Goal: Task Accomplishment & Management: Manage account settings

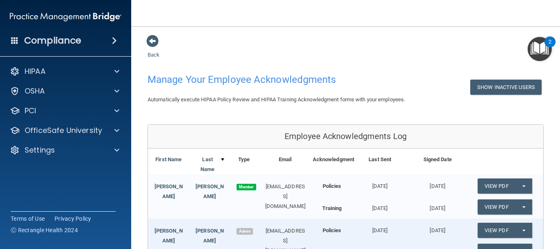
scroll to position [111, 0]
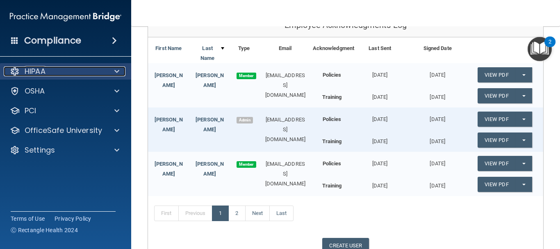
click at [55, 73] on div "HIPAA" at bounding box center [55, 71] width 102 height 10
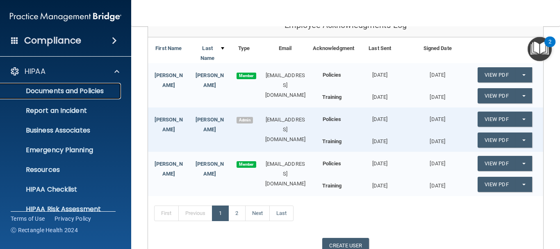
click at [63, 93] on p "Documents and Policies" at bounding box center [61, 91] width 112 height 8
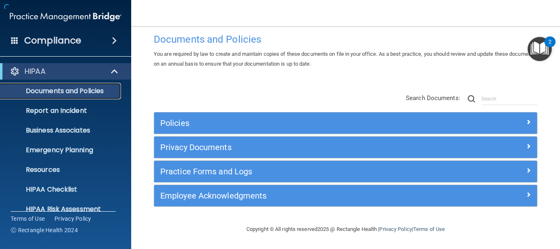
scroll to position [14, 0]
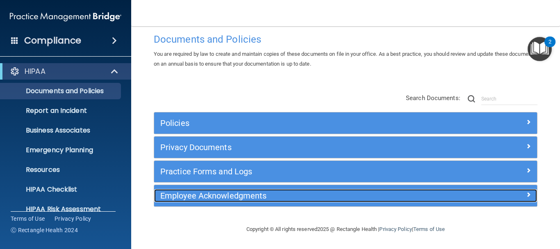
click at [228, 195] on h5 "Employee Acknowledgments" at bounding box center [297, 195] width 275 height 9
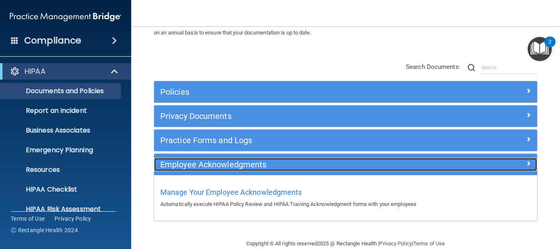
scroll to position [59, 0]
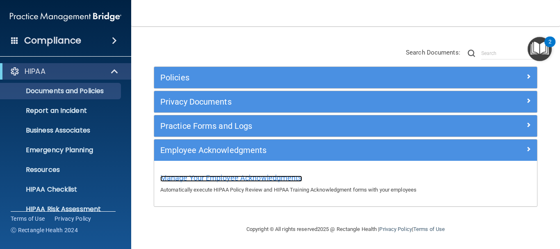
click at [251, 177] on span "Manage Your Employee Acknowledgments" at bounding box center [231, 177] width 142 height 9
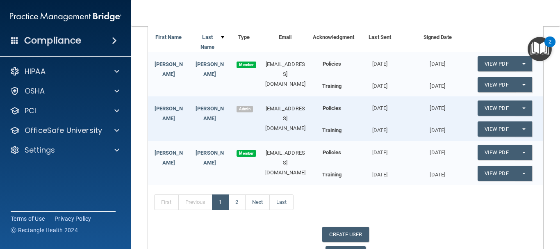
scroll to position [121, 0]
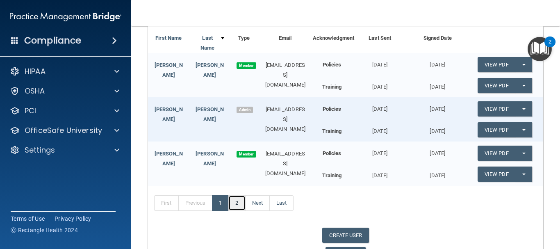
click at [239, 202] on link "2" at bounding box center [236, 203] width 17 height 16
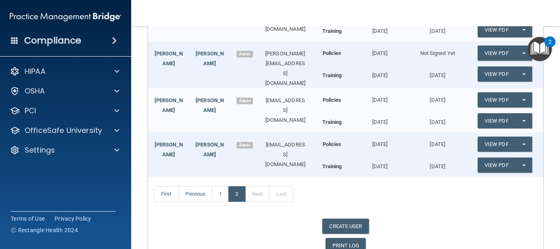
scroll to position [178, 0]
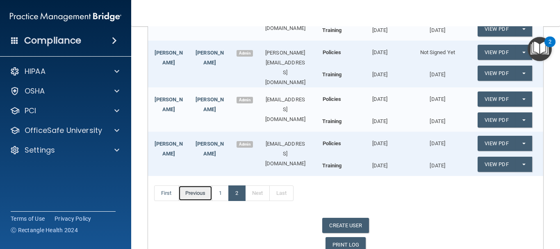
click at [198, 193] on link "Previous" at bounding box center [195, 193] width 34 height 16
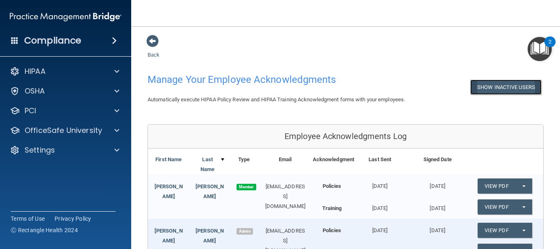
click at [484, 82] on button "Show Inactive Users" at bounding box center [505, 87] width 71 height 15
click at [495, 84] on button "Hide Inactive Users" at bounding box center [508, 87] width 68 height 15
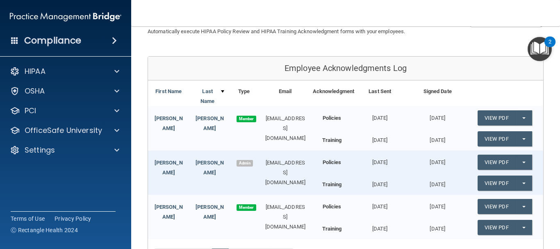
scroll to position [66, 0]
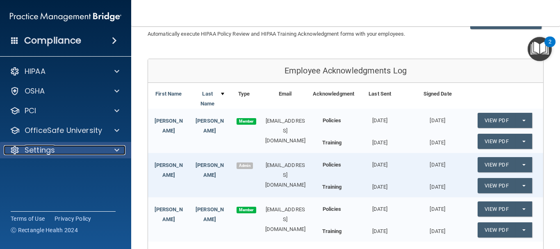
click at [41, 151] on p "Settings" at bounding box center [40, 150] width 30 height 10
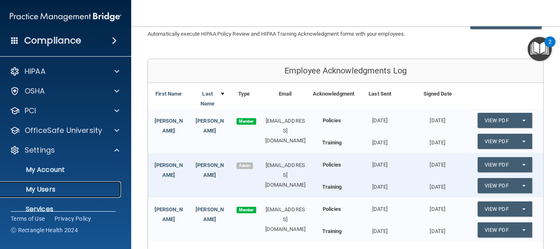
click at [43, 188] on p "My Users" at bounding box center [61, 189] width 112 height 8
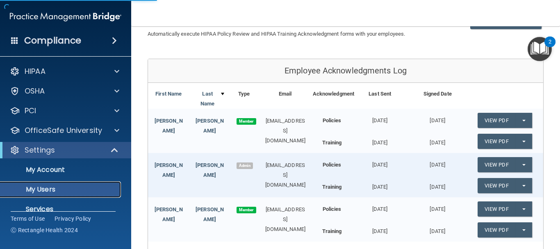
select select "20"
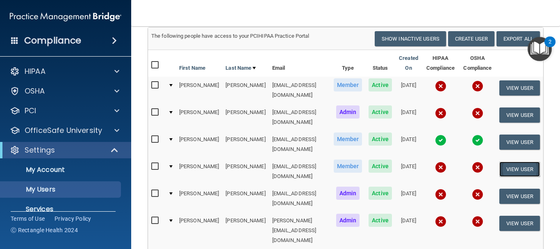
click at [524, 163] on button "View User" at bounding box center [519, 168] width 41 height 15
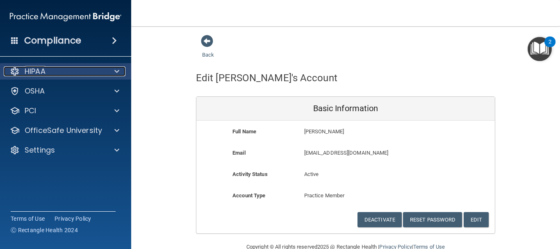
click at [97, 71] on div "HIPAA" at bounding box center [55, 71] width 102 height 10
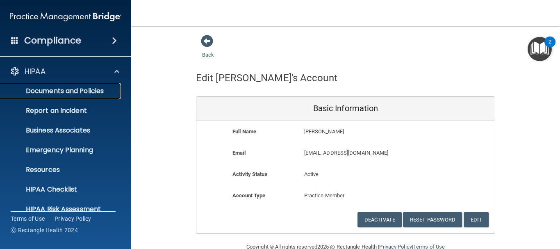
click at [99, 89] on p "Documents and Policies" at bounding box center [61, 91] width 112 height 8
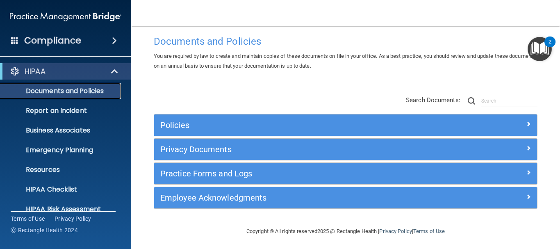
scroll to position [14, 0]
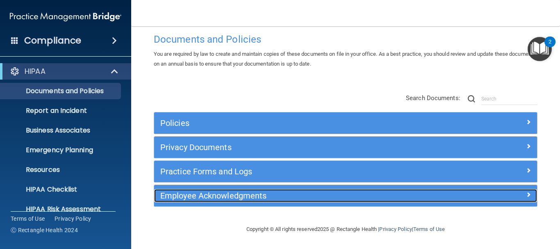
click at [210, 196] on h5 "Employee Acknowledgments" at bounding box center [297, 195] width 275 height 9
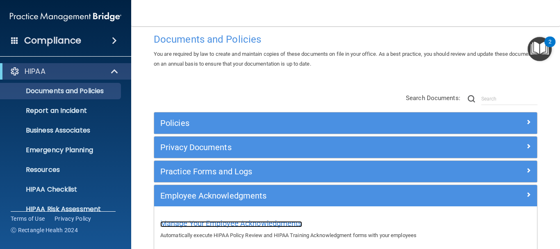
click at [209, 223] on span "Manage Your Employee Acknowledgments" at bounding box center [231, 223] width 142 height 9
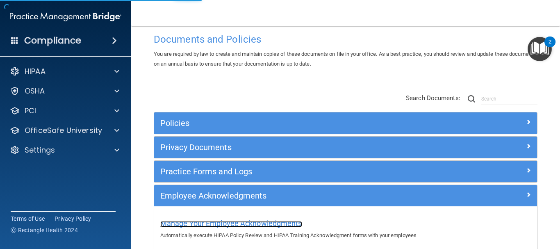
click at [209, 223] on span "Manage Your Employee Acknowledgments" at bounding box center [231, 223] width 142 height 9
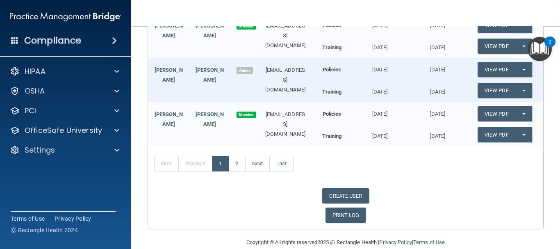
scroll to position [163, 0]
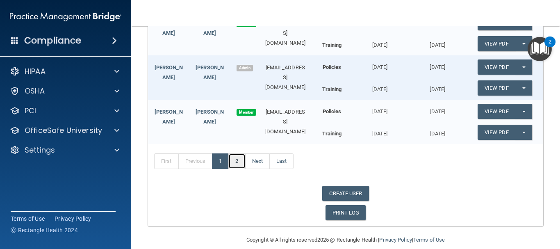
click at [238, 162] on link "2" at bounding box center [236, 161] width 17 height 16
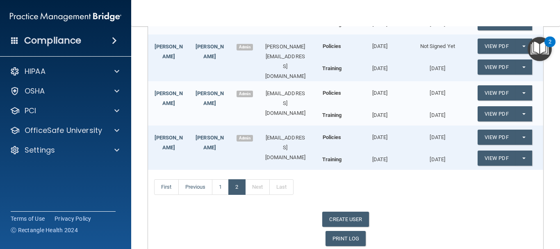
scroll to position [188, 0]
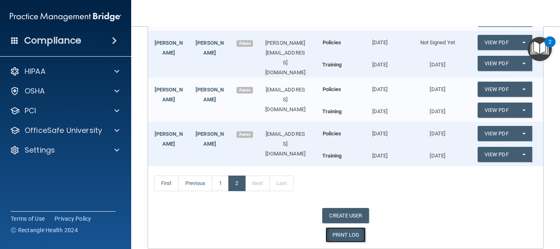
click at [340, 232] on link "PRINT LOG" at bounding box center [345, 234] width 41 height 15
click at [221, 183] on link "1" at bounding box center [220, 183] width 17 height 16
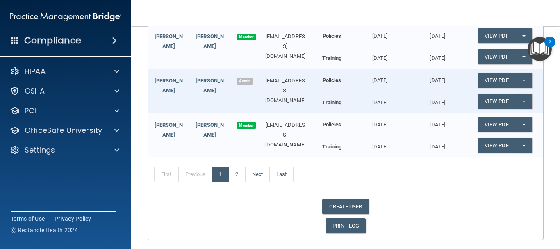
scroll to position [174, 0]
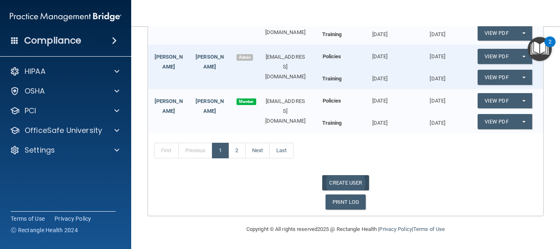
click at [345, 183] on link "CREATE USER" at bounding box center [345, 182] width 46 height 15
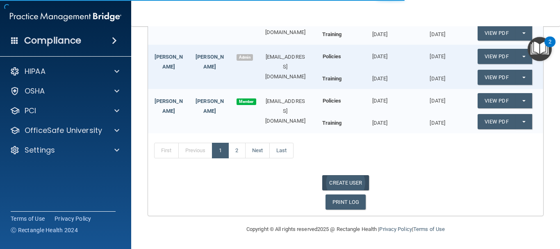
select select "practice_admin"
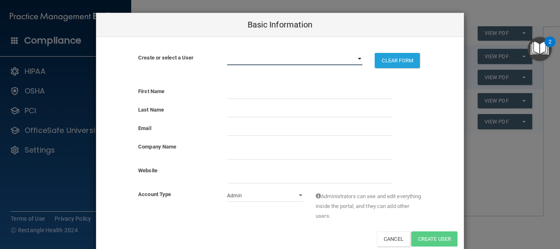
click at [356, 59] on select "bfc8xey@virginia.edu myhc@drzchambers.com dominique@drzchambers.com erin@drzcha…" at bounding box center [295, 59] width 136 height 12
select select "1"
click at [227, 53] on select "bfc8xey@virginia.edu myhc@drzchambers.com dominique@drzchambers.com erin@drzcha…" at bounding box center [295, 59] width 136 height 12
select select "practice_member"
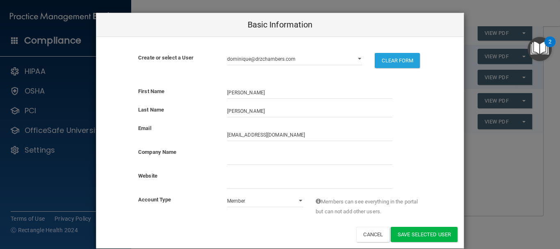
click at [300, 150] on div at bounding box center [309, 156] width 177 height 18
click at [406, 236] on button "Save selected User" at bounding box center [424, 234] width 67 height 15
click at [409, 236] on button "Save selected User" at bounding box center [424, 234] width 67 height 15
click at [302, 177] on input "website" at bounding box center [309, 182] width 165 height 12
type input "drzchambers.com"
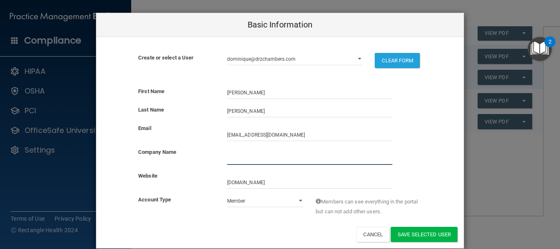
click at [254, 160] on input "company_name" at bounding box center [309, 158] width 165 height 12
type input "Zerline Chambers-Kersey"
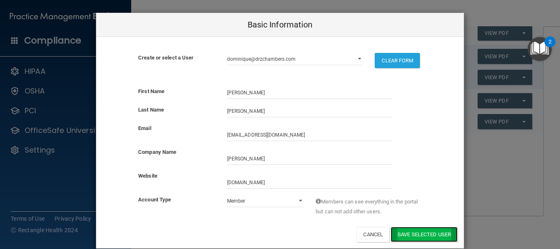
click at [414, 234] on button "Save selected User" at bounding box center [424, 234] width 67 height 15
click at [398, 233] on button "Save selected User" at bounding box center [424, 234] width 67 height 15
click at [41, 146] on div "Basic Information Create or select a User bfc8xey@virginia.edu myhc@drzchambers…" at bounding box center [280, 124] width 560 height 249
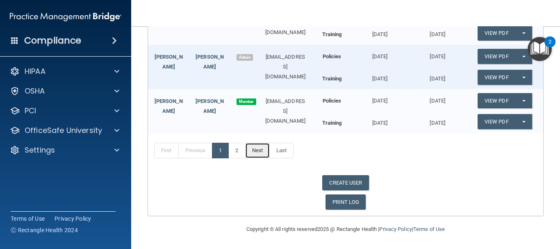
click at [258, 152] on link "Next" at bounding box center [257, 151] width 25 height 16
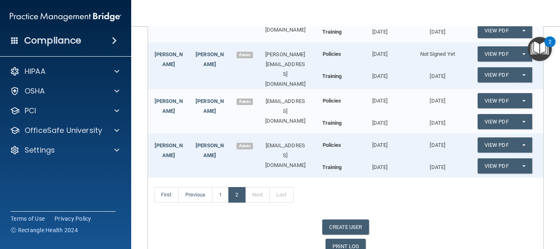
scroll to position [179, 0]
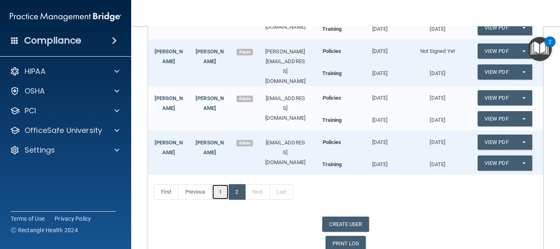
click at [223, 191] on link "1" at bounding box center [220, 192] width 17 height 16
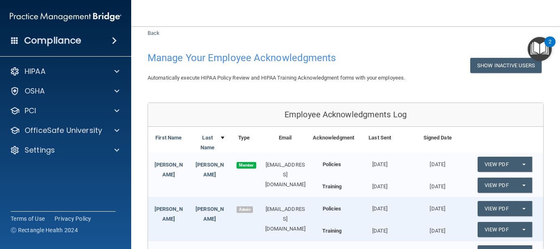
scroll to position [21, 0]
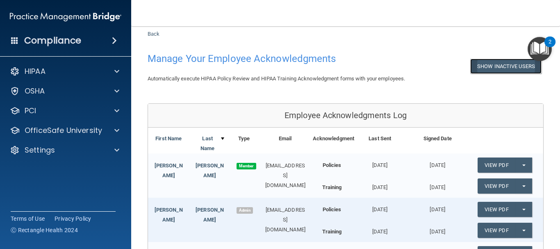
click at [494, 68] on button "Show Inactive Users" at bounding box center [505, 66] width 71 height 15
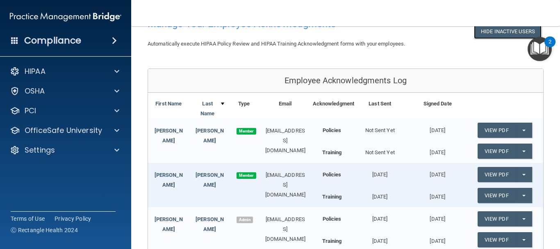
scroll to position [0, 0]
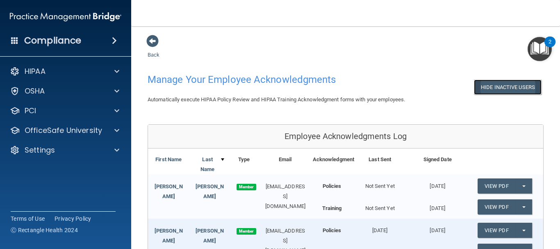
click at [495, 86] on button "Hide Inactive Users" at bounding box center [508, 87] width 68 height 15
click at [148, 39] on span at bounding box center [152, 41] width 12 height 12
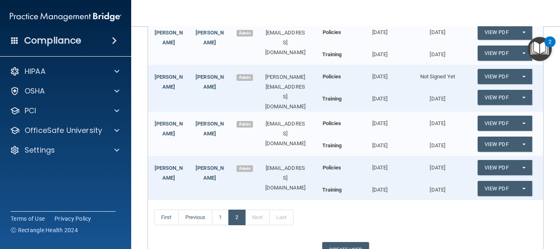
scroll to position [155, 0]
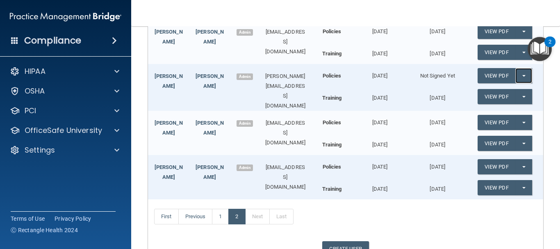
click at [522, 76] on span "button" at bounding box center [523, 76] width 3 height 2
click at [490, 92] on link "Send Acknowledgment" at bounding box center [512, 92] width 71 height 12
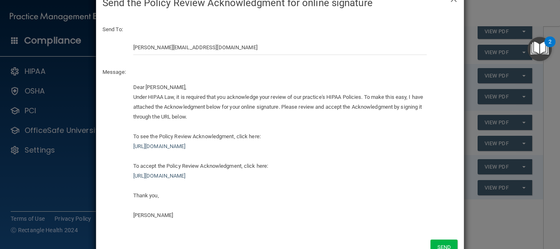
scroll to position [50, 0]
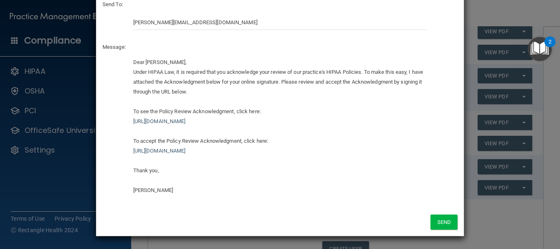
click at [531, 17] on div "× Close Send the Policy Review Acknowledgment for online signature Send To: mar…" at bounding box center [280, 124] width 560 height 249
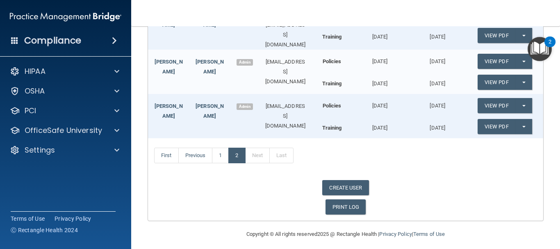
scroll to position [218, 0]
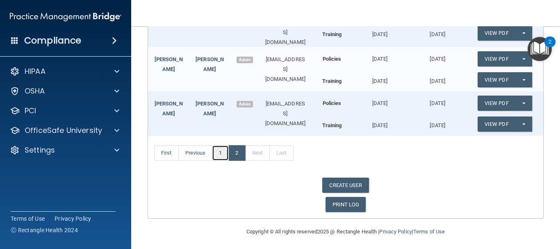
click at [218, 154] on link "1" at bounding box center [220, 153] width 17 height 16
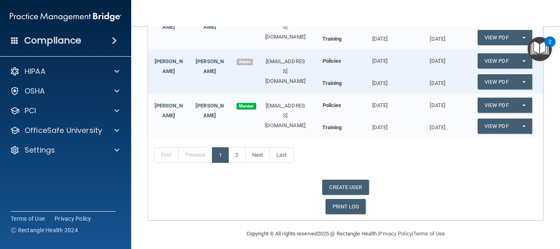
scroll to position [174, 0]
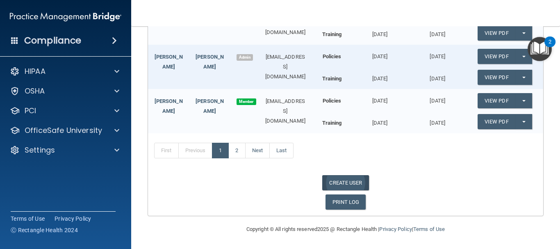
click at [346, 182] on link "CREATE USER" at bounding box center [345, 182] width 46 height 15
select select "practice_admin"
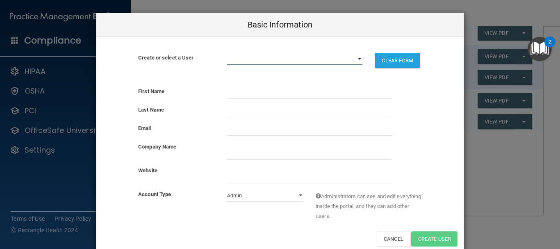
click at [355, 58] on select "bfc8xey@virginia.edu myhc@drzchambers.com dominique@drzchambers.com erin@drzcha…" at bounding box center [295, 59] width 136 height 12
select select "1"
click at [227, 53] on select "bfc8xey@virginia.edu myhc@drzchambers.com dominique@drzchambers.com erin@drzcha…" at bounding box center [295, 59] width 136 height 12
select select "practice_member"
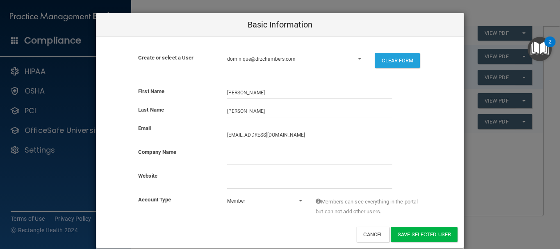
click at [256, 146] on div "Email myhc@drzchambers.com" at bounding box center [279, 135] width 367 height 24
click at [254, 160] on input "company_name" at bounding box center [309, 158] width 165 height 12
type input "Zerline Chambers-Kersey"
click at [241, 182] on input "website" at bounding box center [309, 182] width 165 height 12
type input "drzchambers.com"
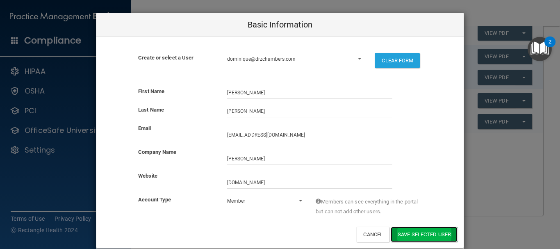
click at [397, 236] on button "Save selected User" at bounding box center [424, 234] width 67 height 15
click at [422, 232] on button "Save selected User" at bounding box center [424, 234] width 67 height 15
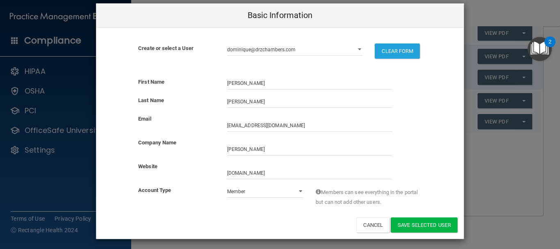
scroll to position [12, 0]
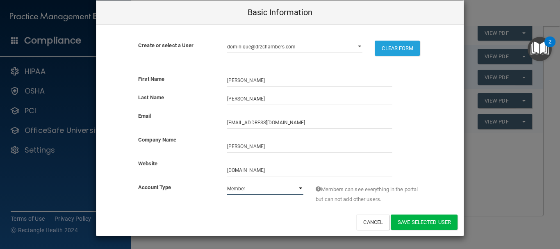
click at [297, 189] on select "Admin Member" at bounding box center [265, 188] width 77 height 12
click at [227, 182] on select "Admin Member" at bounding box center [265, 188] width 77 height 12
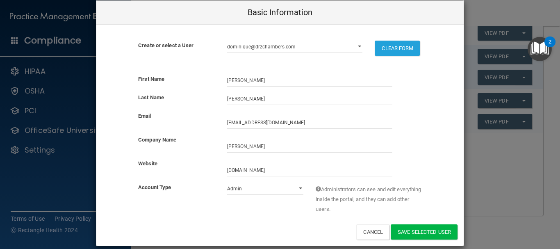
click at [300, 191] on div "Admin Member" at bounding box center [265, 188] width 89 height 12
click at [298, 189] on select "Admin Member" at bounding box center [265, 188] width 77 height 12
select select "practice_member"
click at [227, 182] on select "Admin Member" at bounding box center [265, 188] width 77 height 12
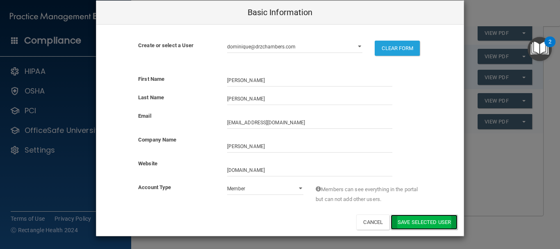
click at [418, 222] on button "Save selected User" at bounding box center [424, 221] width 67 height 15
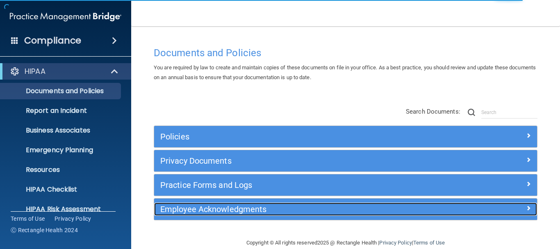
click at [234, 210] on h5 "Employee Acknowledgments" at bounding box center [297, 209] width 275 height 9
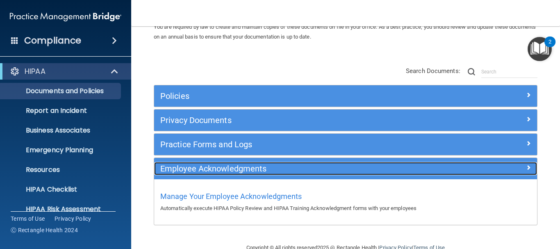
scroll to position [59, 0]
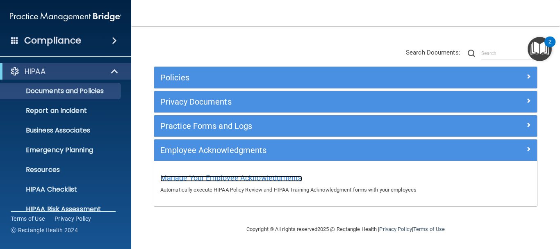
click at [221, 178] on span "Manage Your Employee Acknowledgments" at bounding box center [231, 177] width 142 height 9
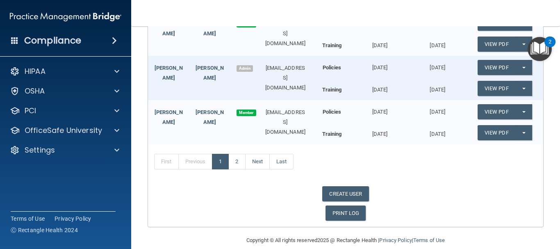
scroll to position [164, 0]
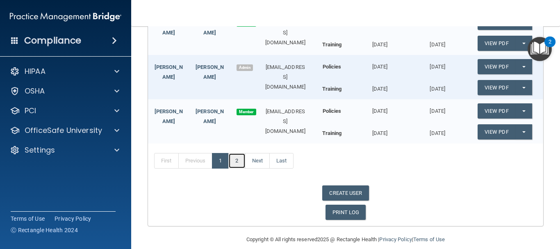
click at [239, 165] on link "2" at bounding box center [236, 161] width 17 height 16
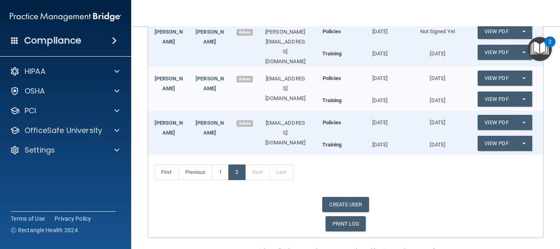
scroll to position [218, 0]
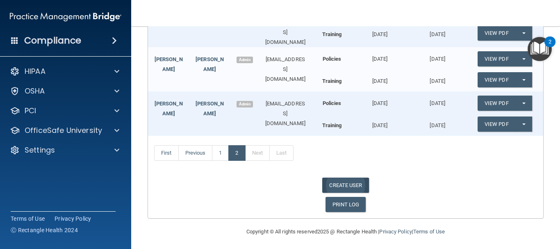
click at [339, 184] on link "CREATE USER" at bounding box center [345, 184] width 46 height 15
select select "practice_admin"
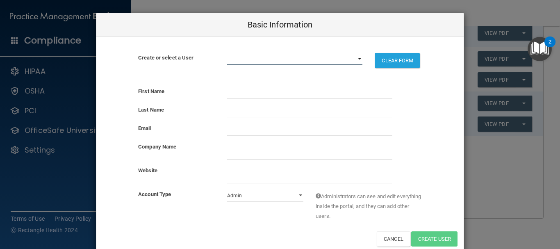
click at [355, 58] on select "bfc8xey@virginia.edu myhc@drzchambers.com dominique@drzchambers.com erin@drzcha…" at bounding box center [295, 59] width 136 height 12
select select "1"
click at [227, 53] on select "bfc8xey@virginia.edu myhc@drzchambers.com dominique@drzchambers.com erin@drzcha…" at bounding box center [295, 59] width 136 height 12
select select "practice_member"
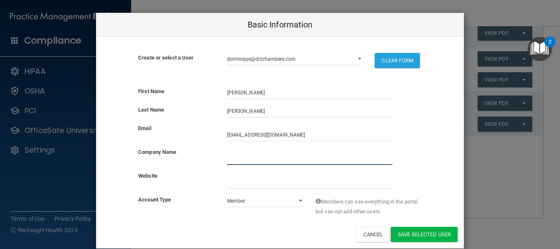
click at [261, 156] on input "company_name" at bounding box center [309, 158] width 165 height 12
type input "Zerline Chambers-Kersey"
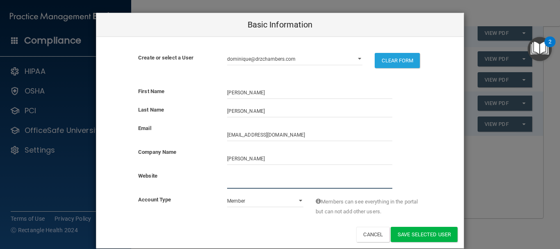
click at [255, 183] on input "website" at bounding box center [309, 182] width 165 height 12
type input "drzchambers.com"
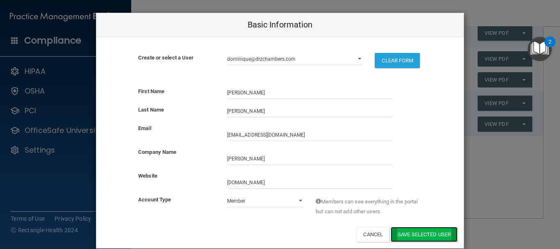
click at [410, 234] on button "Save selected User" at bounding box center [424, 234] width 67 height 15
